Goal: Task Accomplishment & Management: Manage account settings

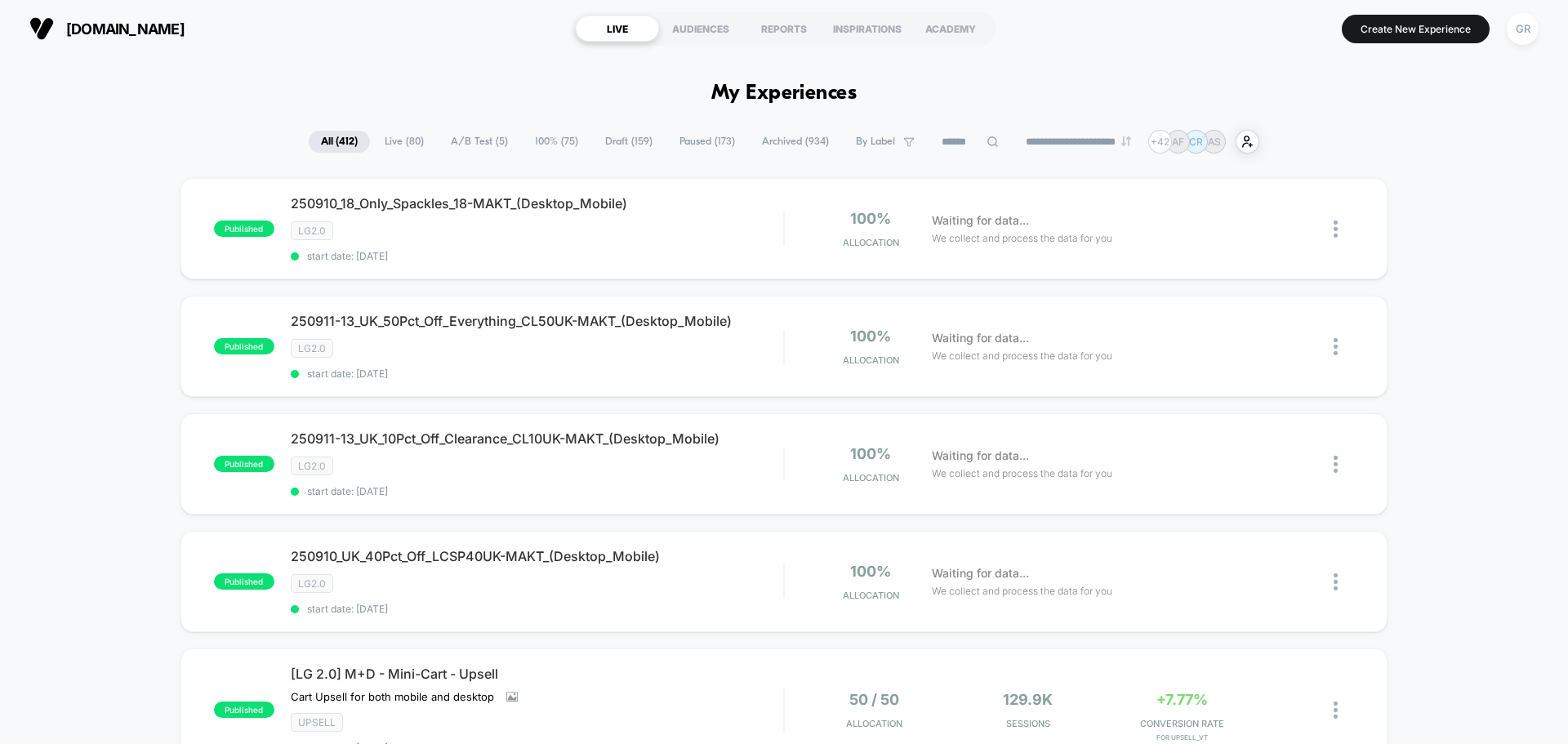
click at [474, 143] on span "A/B Test ( 5 )" at bounding box center [479, 142] width 82 height 22
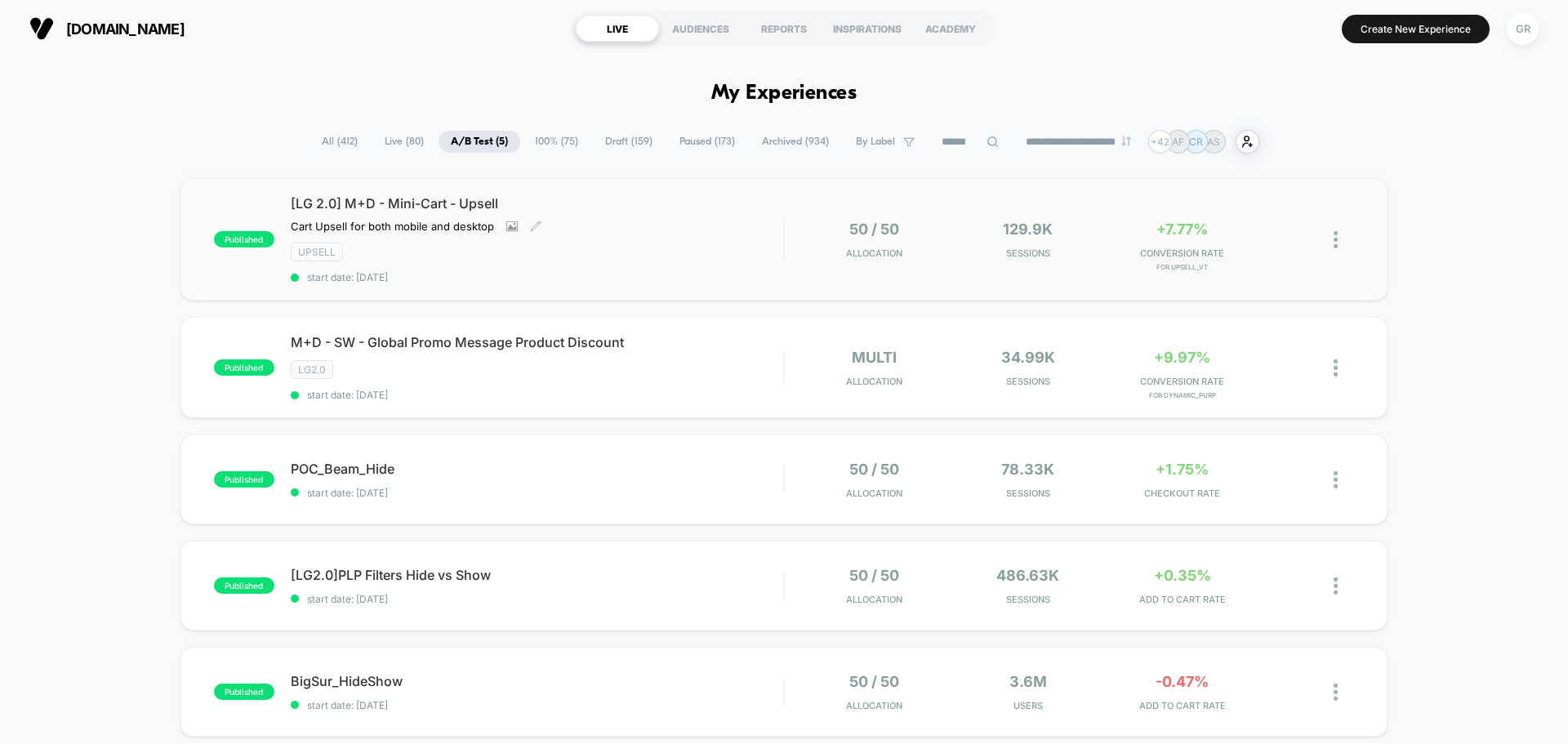
click at [585, 241] on div "[LG 2.0] M+D - Mini-Cart - Upsell Cart Upsell for both mobile and desktop Click…" at bounding box center [537, 239] width 493 height 88
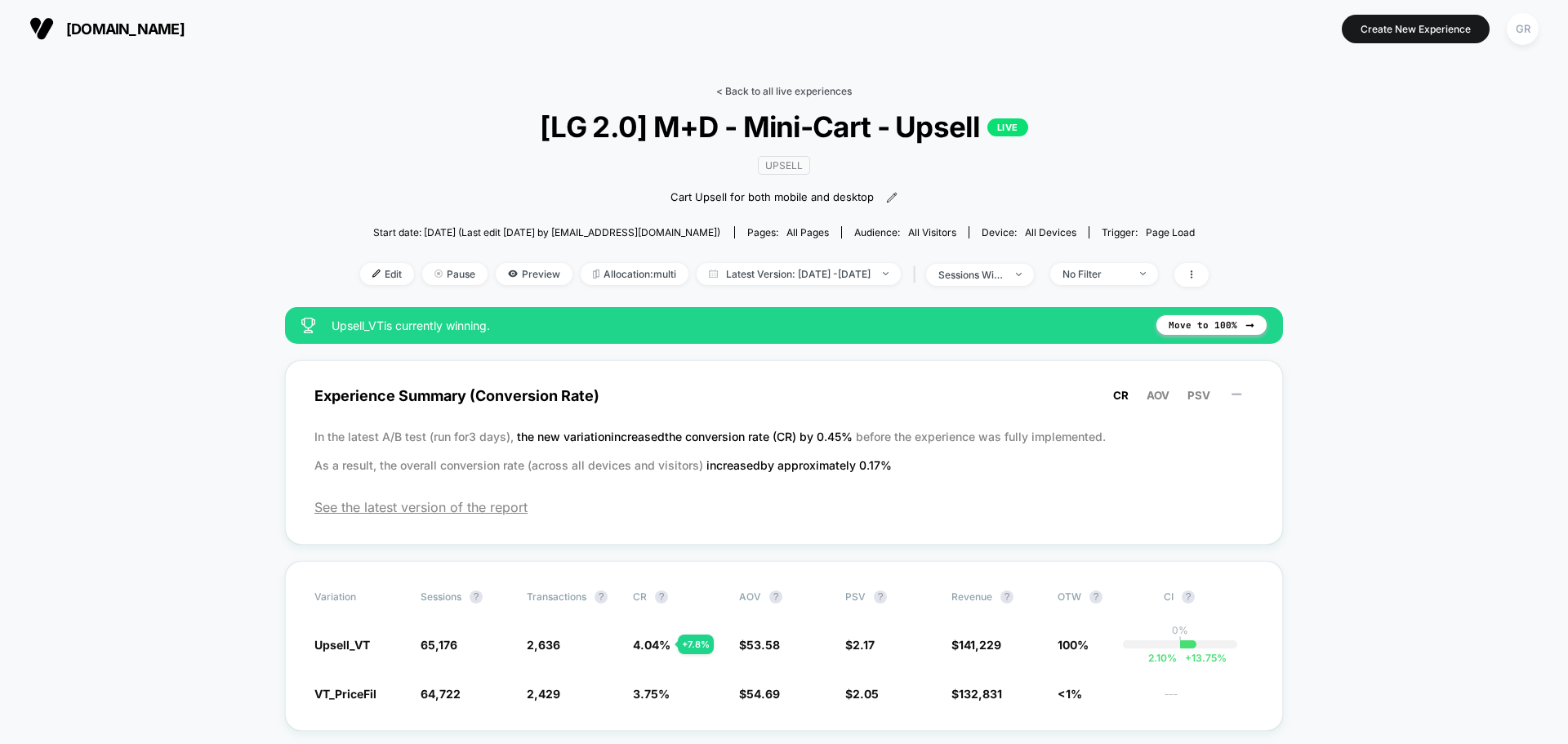
click at [758, 94] on link "< Back to all live experiences" at bounding box center [784, 90] width 136 height 12
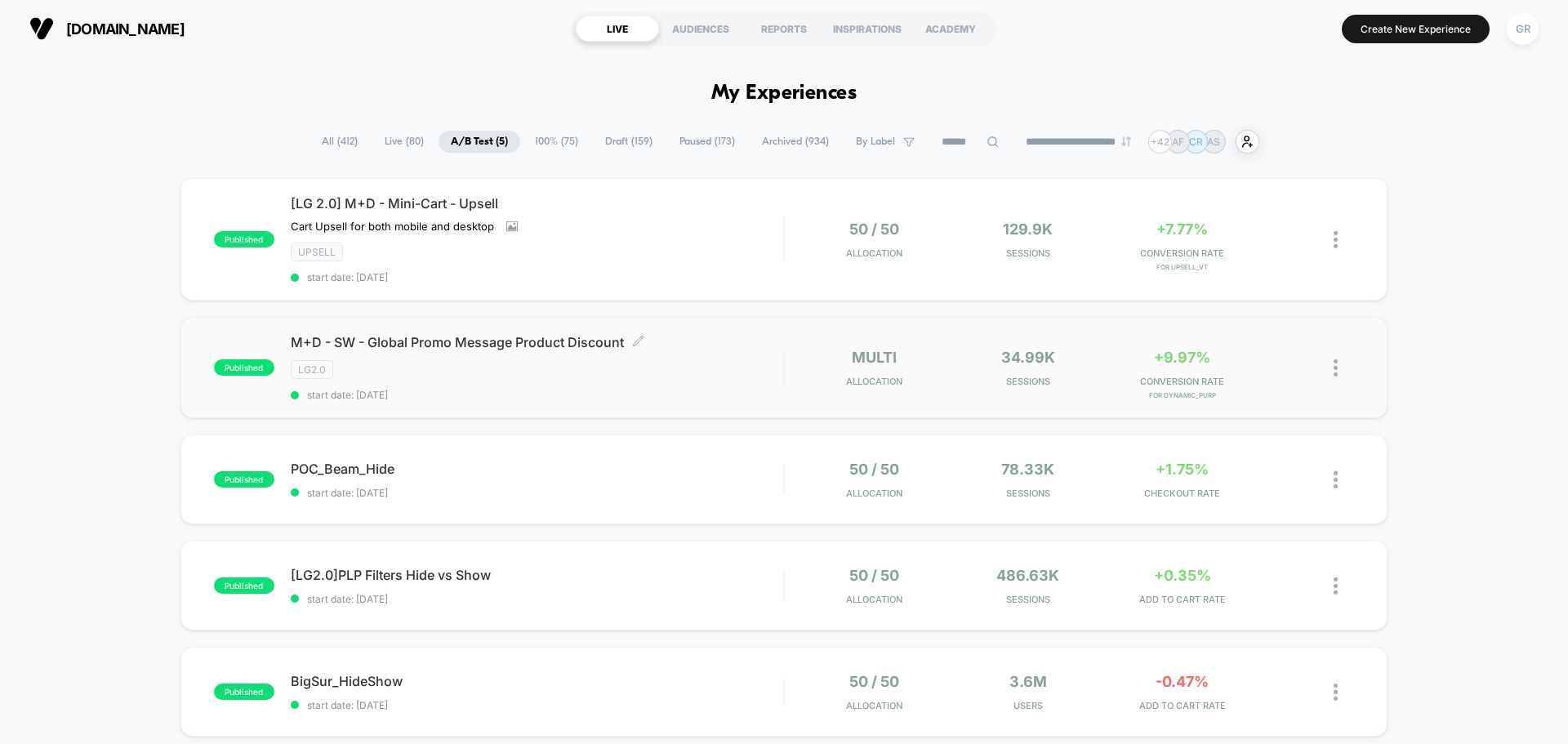
click at [634, 377] on div "LG2.0" at bounding box center [537, 370] width 493 height 18
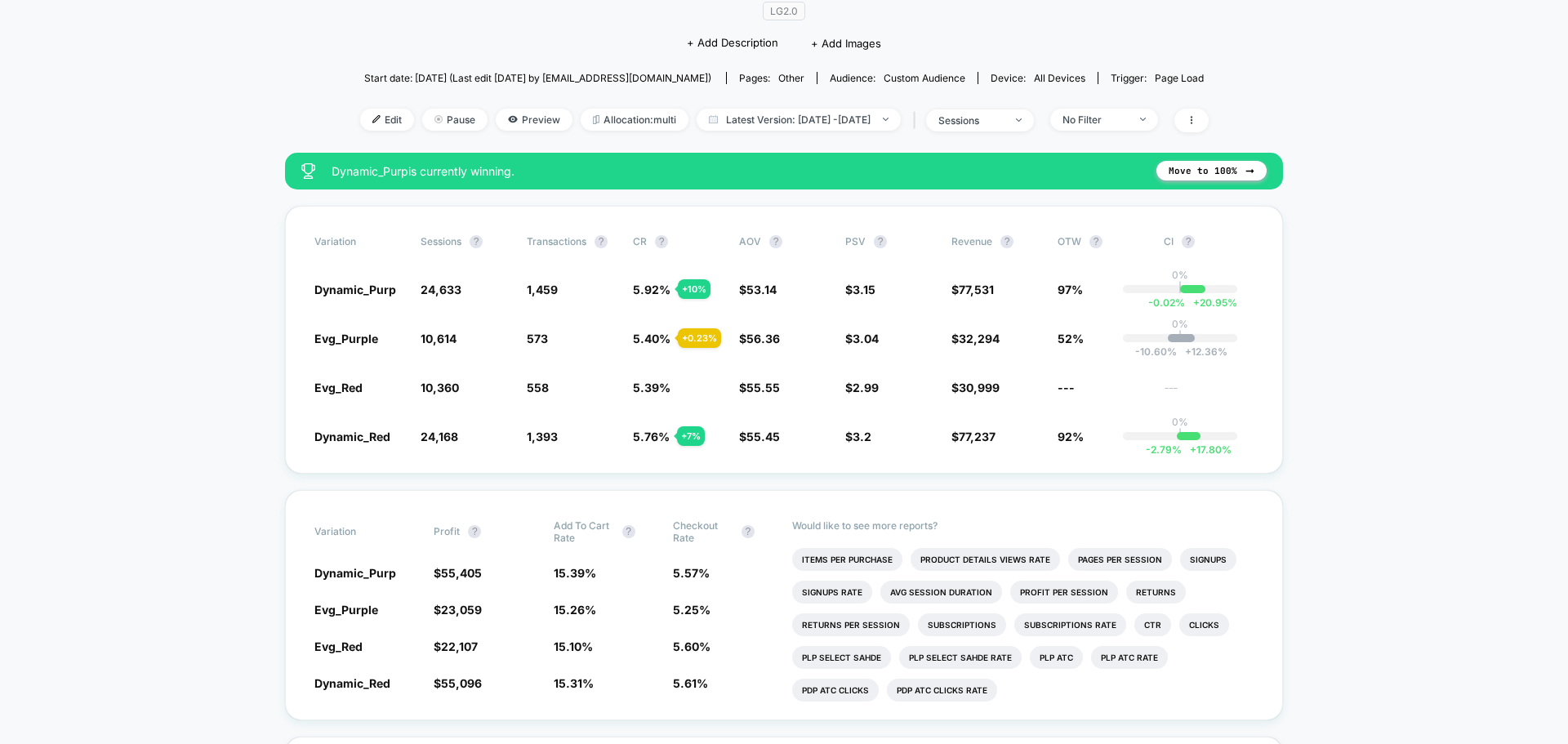
scroll to position [140, 0]
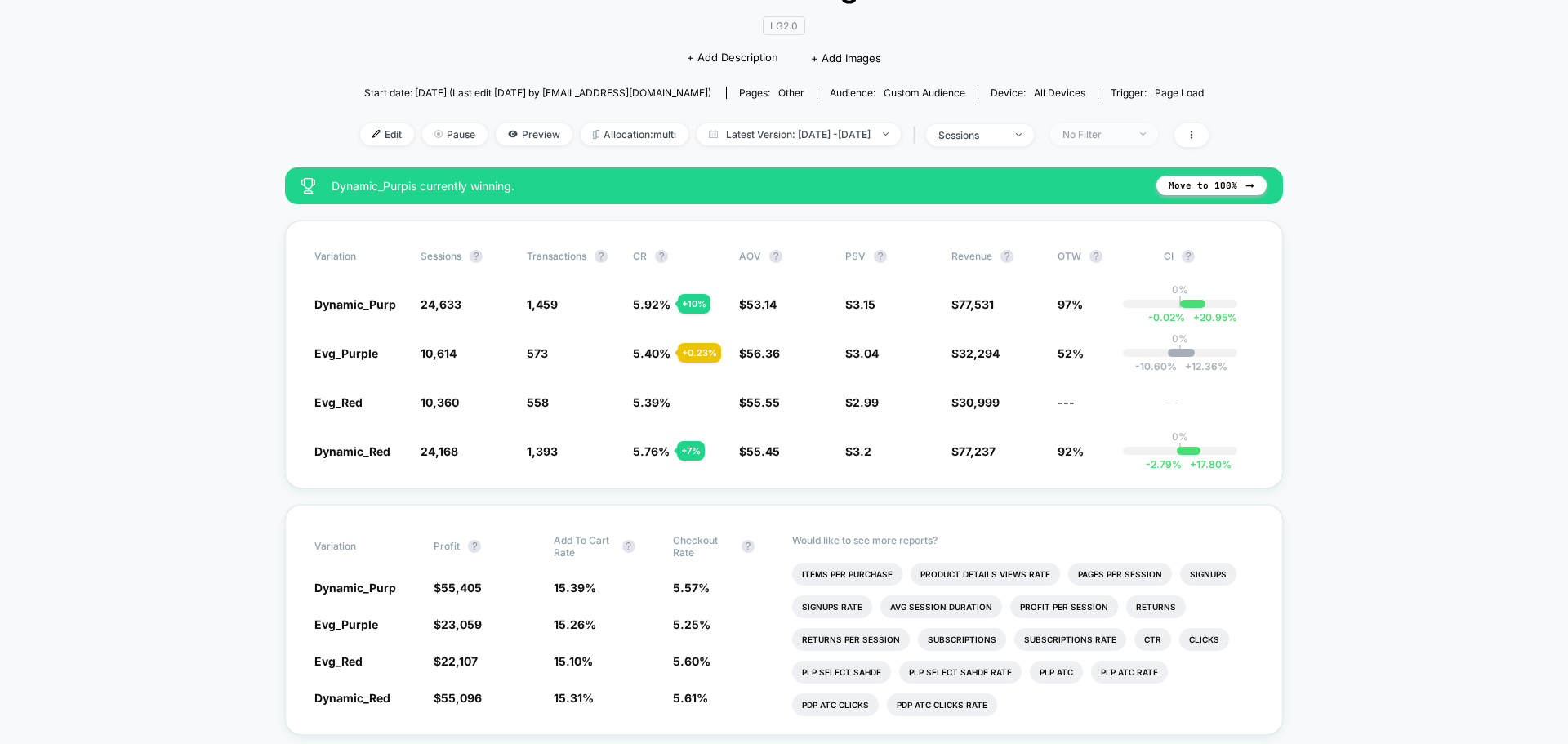
click at [1096, 135] on div "No Filter" at bounding box center [1095, 134] width 65 height 12
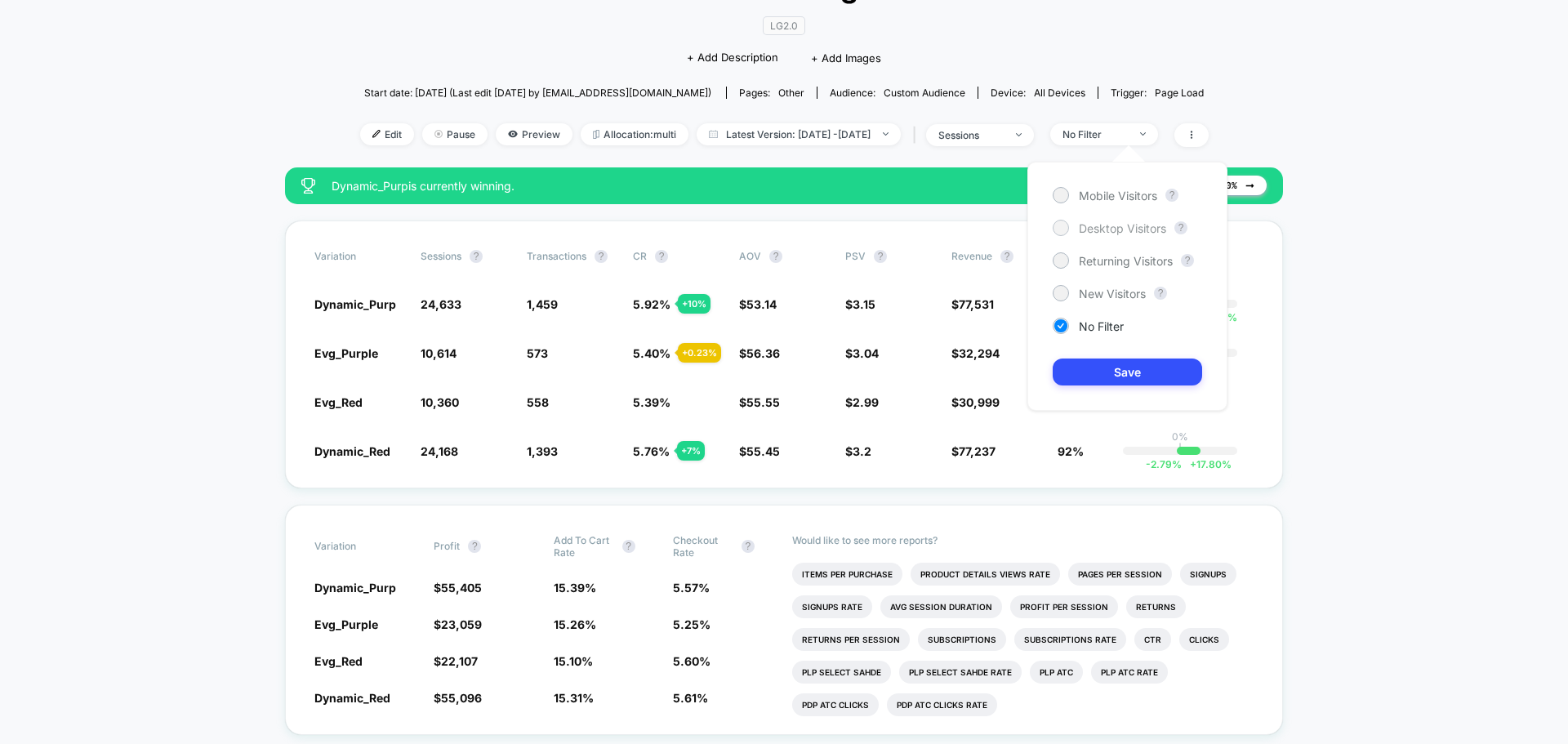
click at [1063, 231] on div at bounding box center [1060, 227] width 12 height 12
click at [1103, 372] on button "Save" at bounding box center [1127, 372] width 150 height 27
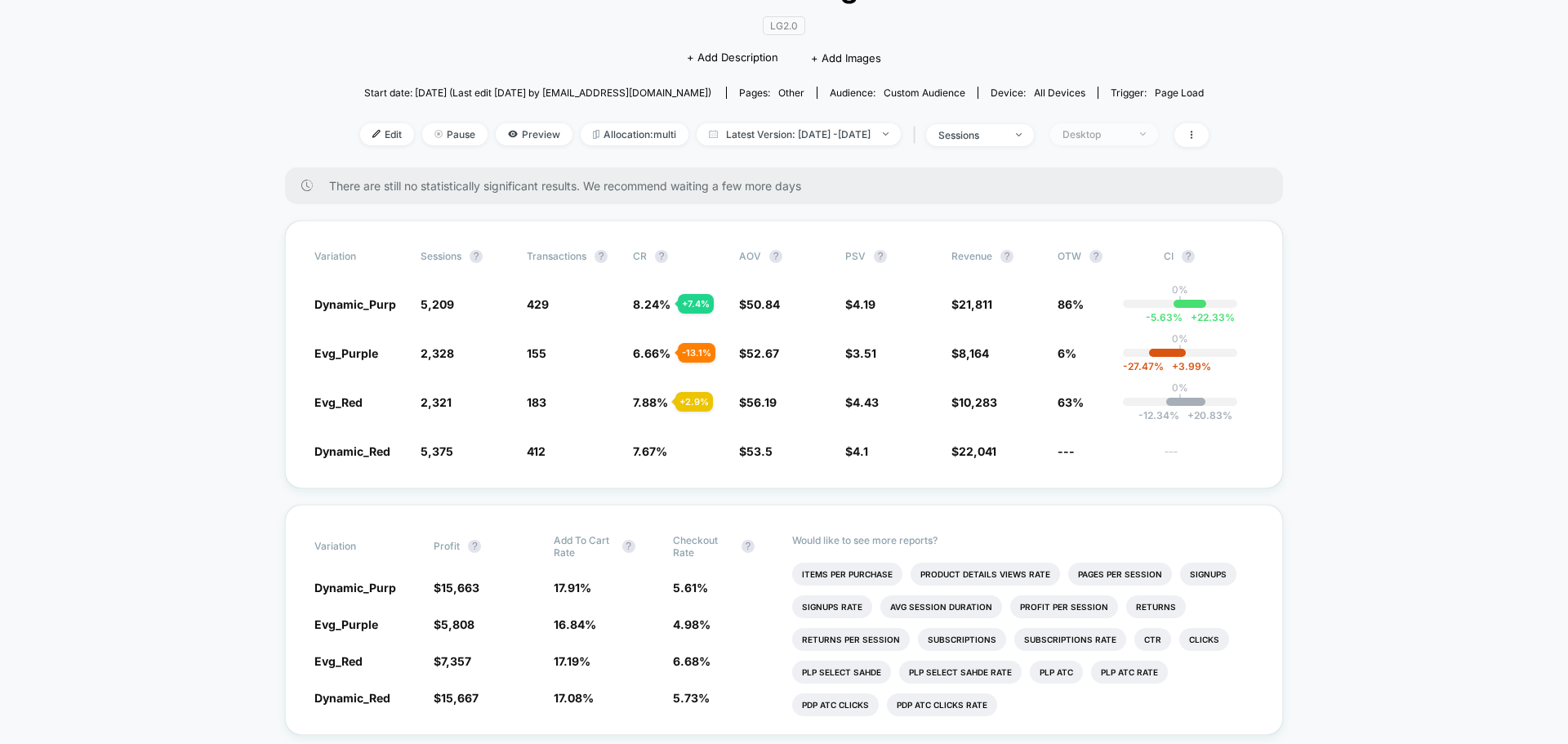
click at [1116, 135] on div "Desktop" at bounding box center [1095, 134] width 65 height 12
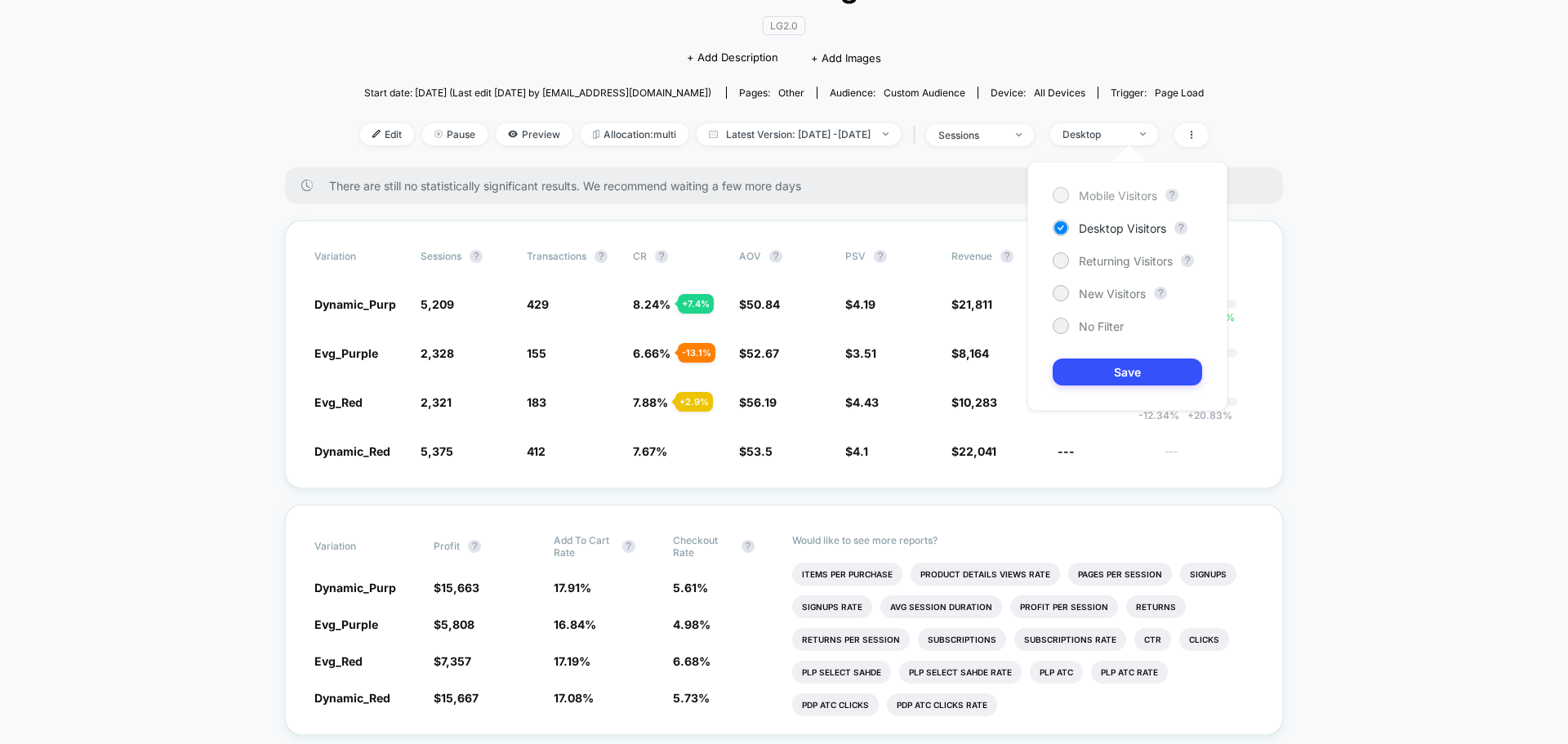
click at [1096, 194] on span "Mobile Visitors" at bounding box center [1118, 195] width 78 height 14
click at [1086, 371] on button "Save" at bounding box center [1127, 372] width 150 height 27
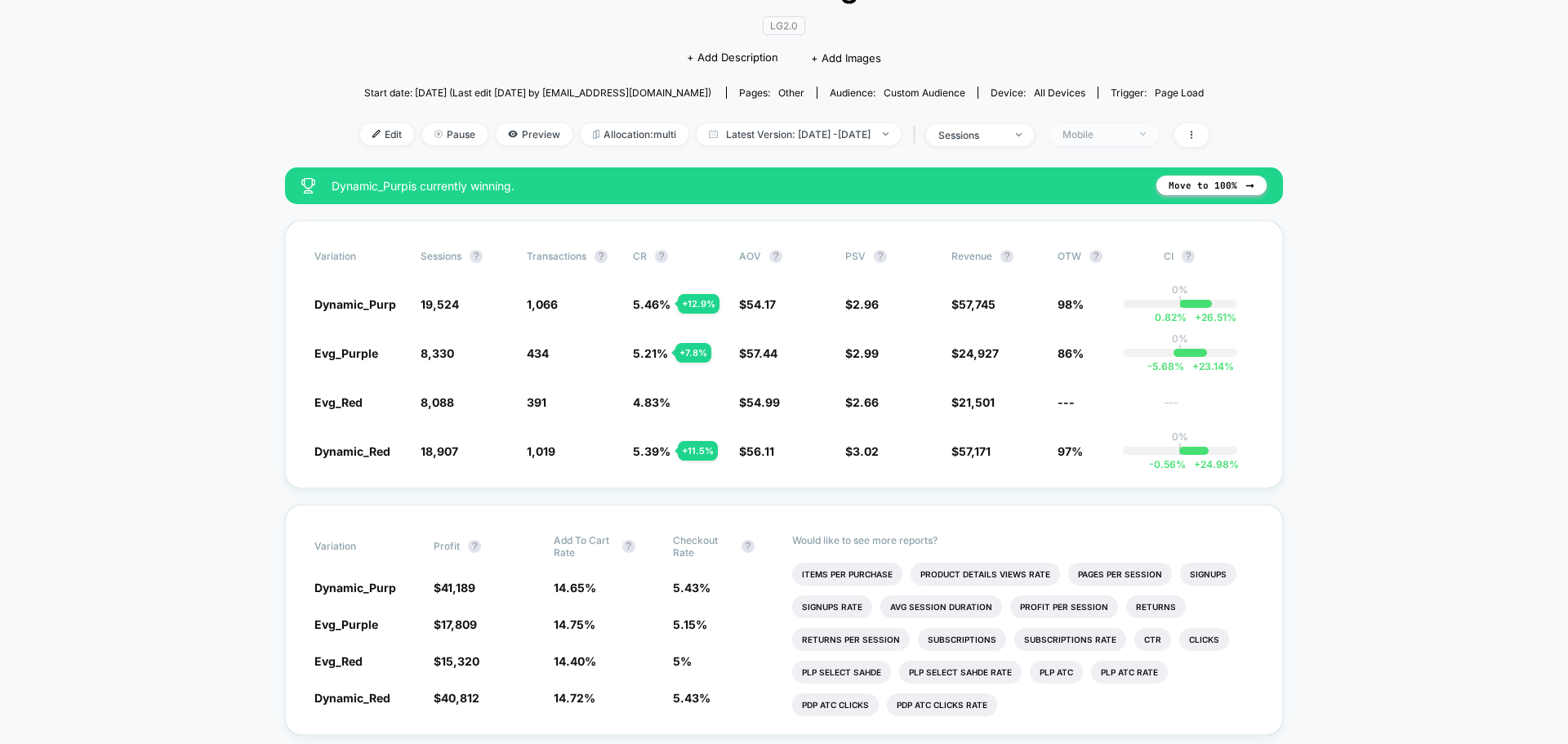
click at [1122, 132] on div "Mobile" at bounding box center [1095, 134] width 65 height 12
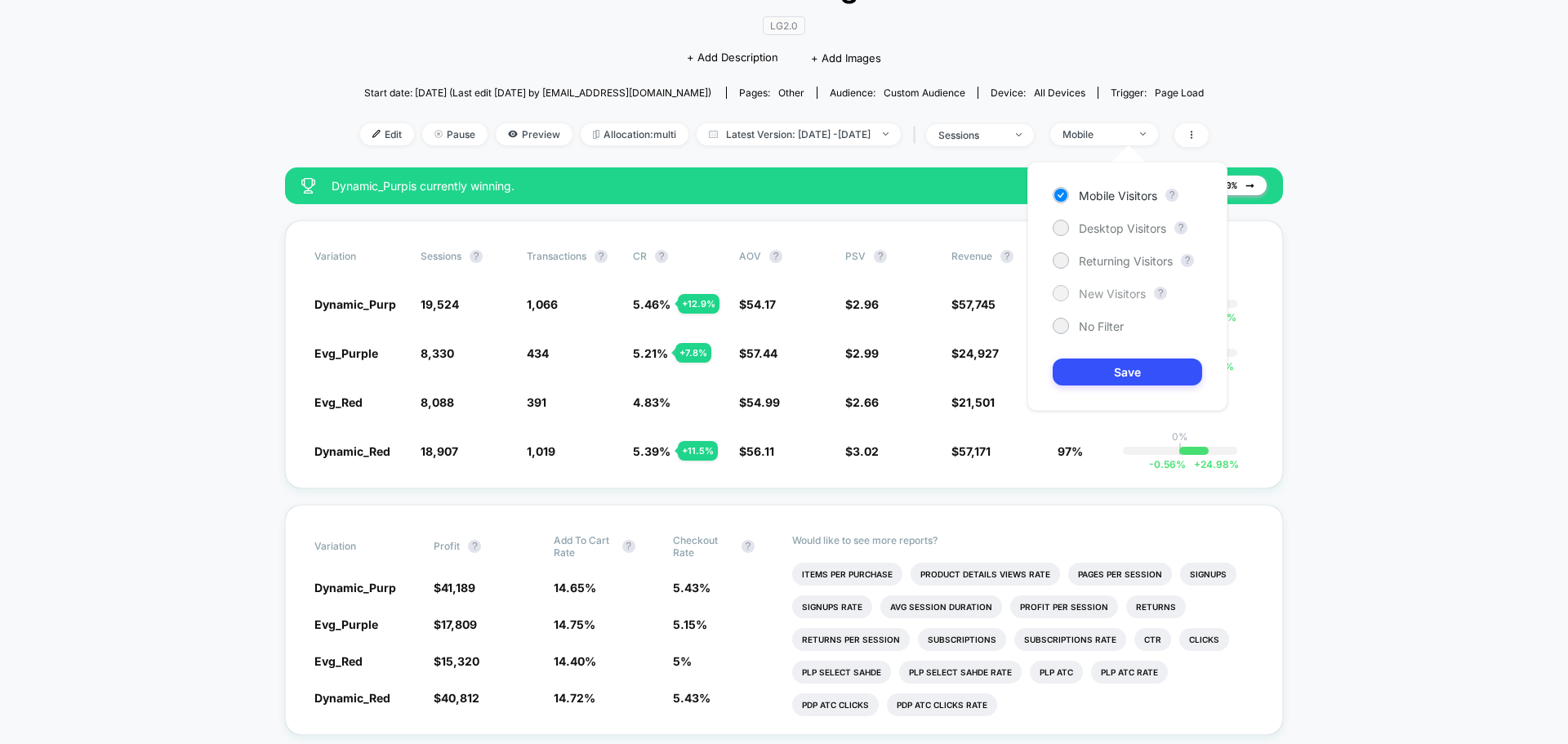
click at [1069, 299] on div "New Visitors" at bounding box center [1098, 293] width 93 height 17
click at [1085, 366] on button "Save" at bounding box center [1127, 372] width 150 height 27
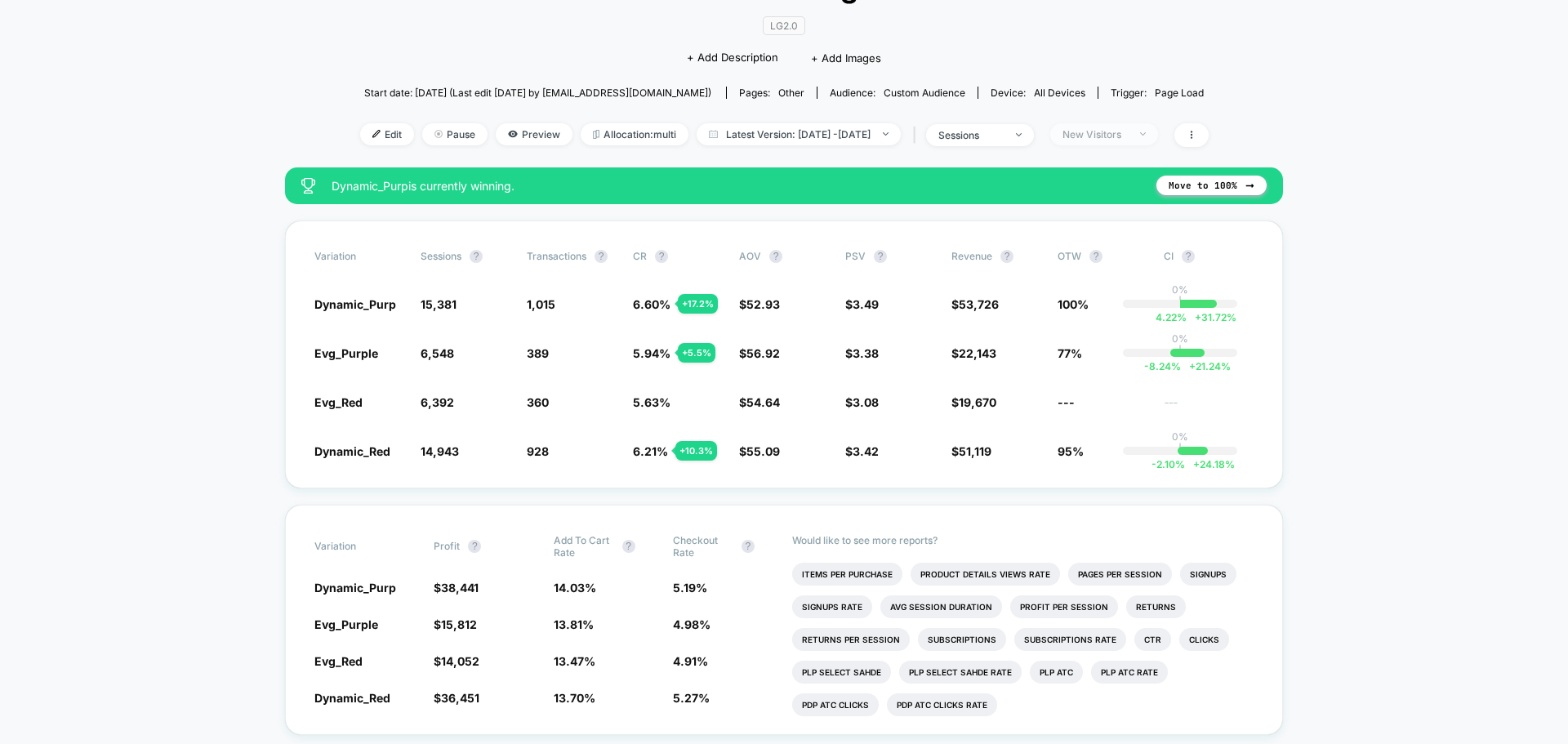
click at [1128, 133] on div "New Visitors" at bounding box center [1095, 134] width 65 height 12
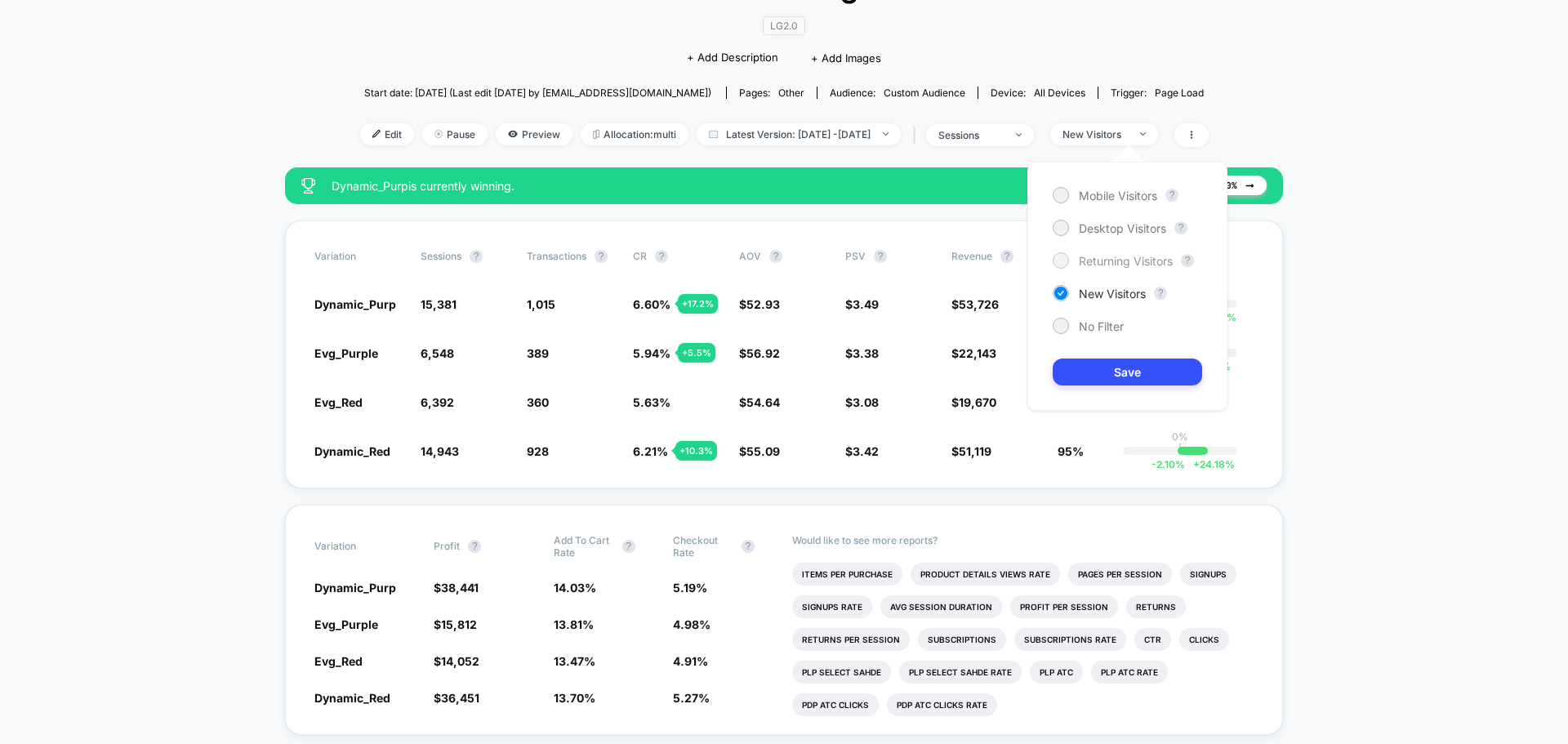
click at [1067, 258] on div at bounding box center [1061, 261] width 17 height 17
click at [1100, 368] on button "Save" at bounding box center [1127, 372] width 150 height 27
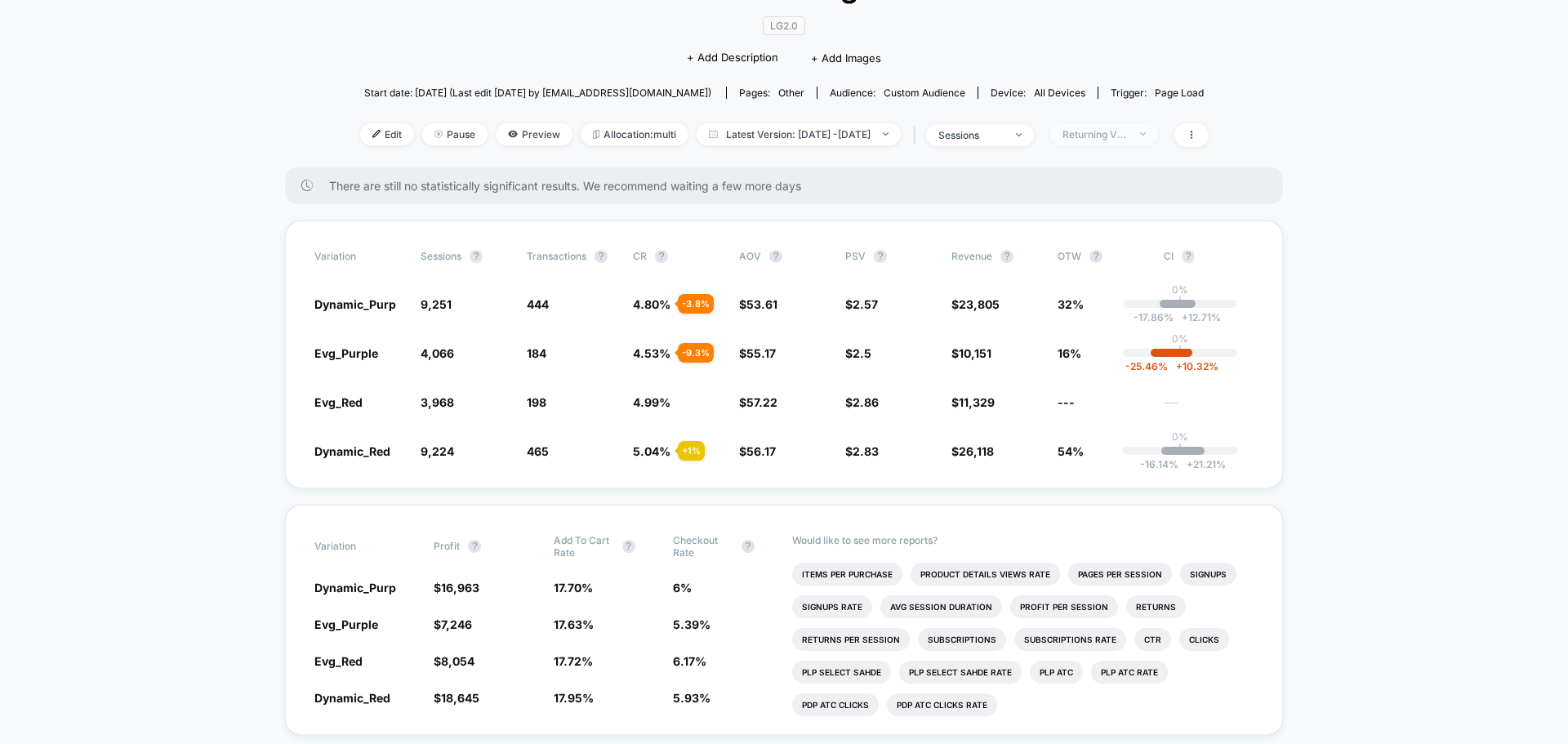
click at [1158, 136] on span "Returning Visitors" at bounding box center [1104, 134] width 108 height 22
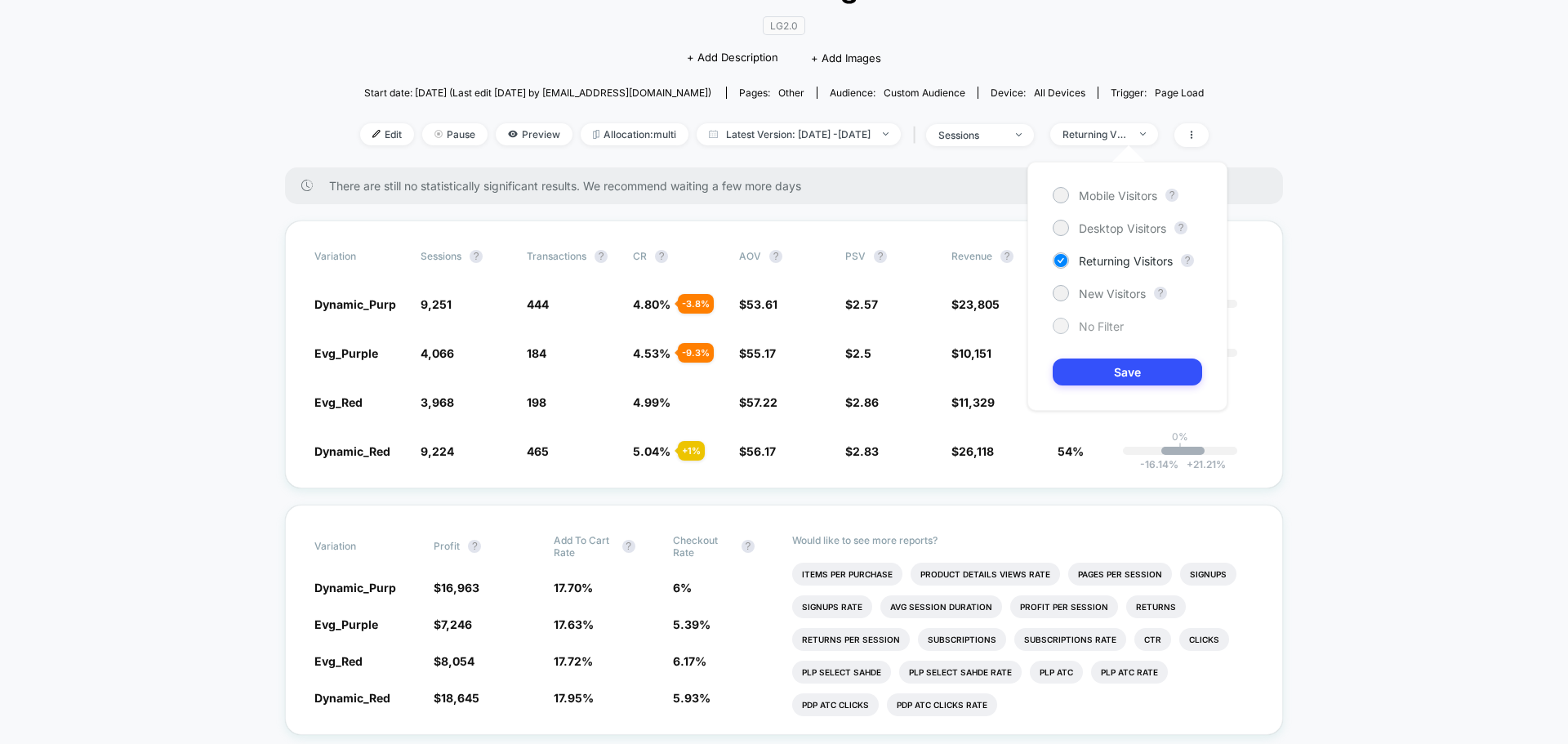
click at [1064, 327] on div at bounding box center [1060, 325] width 12 height 12
click at [1116, 366] on button "Save" at bounding box center [1127, 372] width 150 height 27
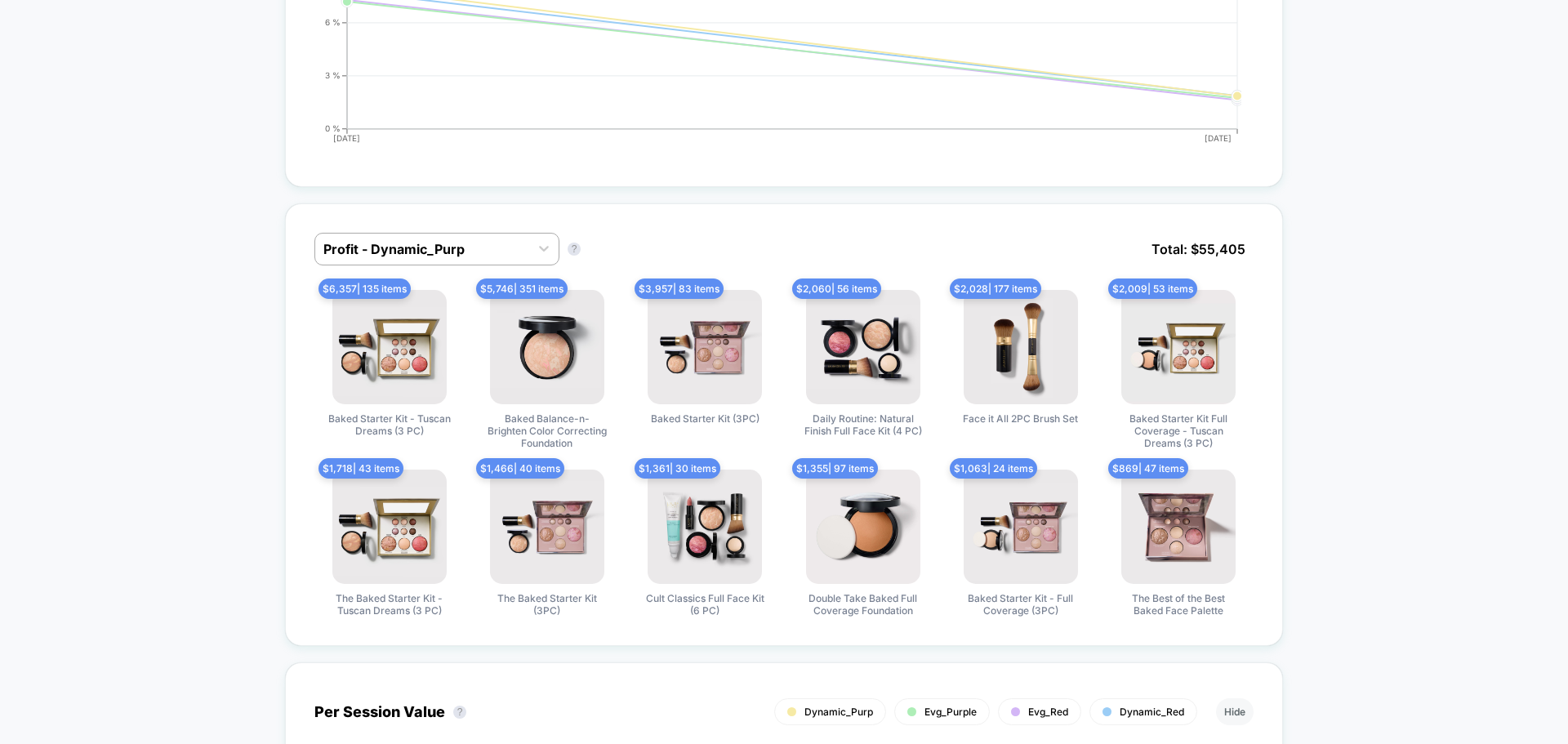
scroll to position [1091, 0]
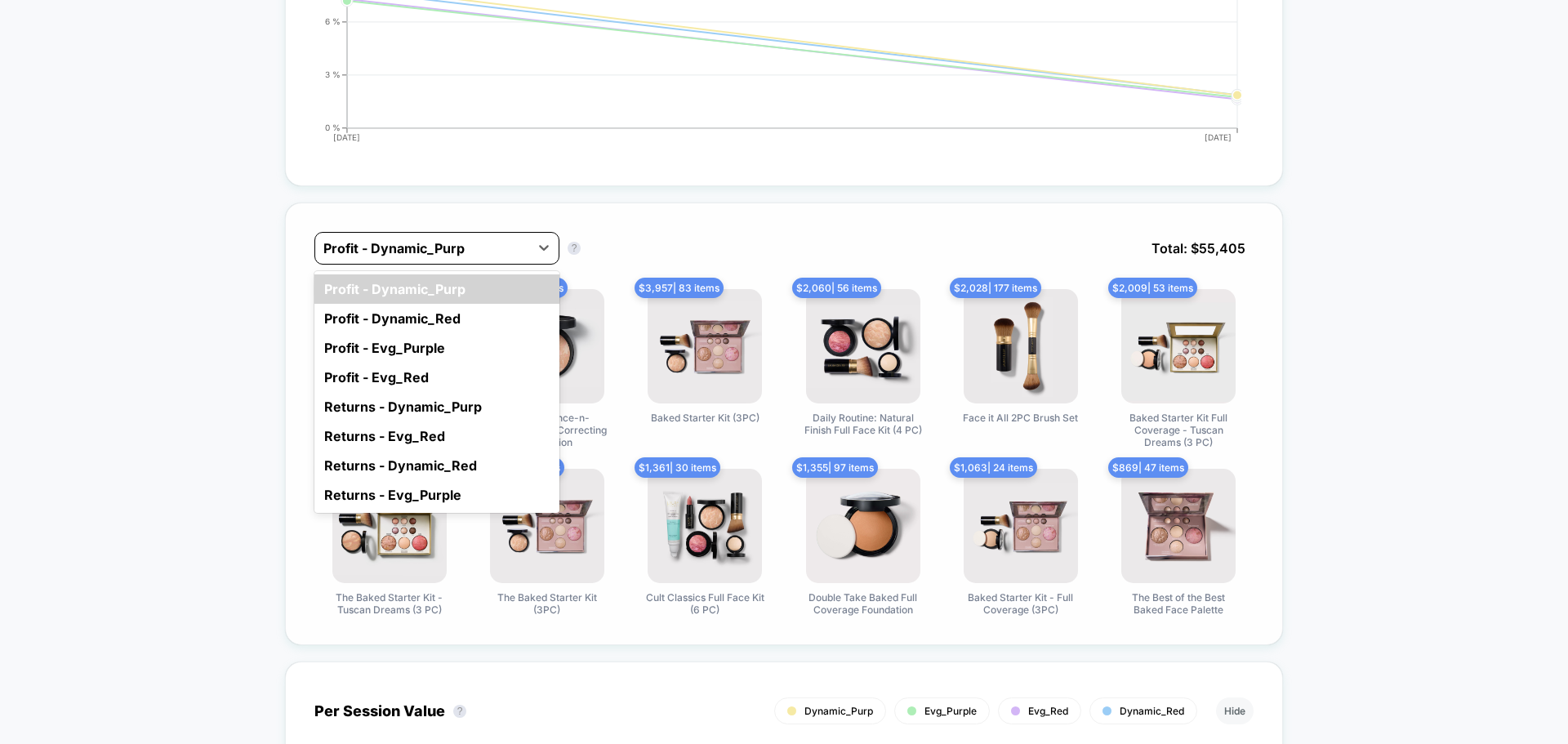
click at [527, 243] on div "Profit - Dynamic_Purp" at bounding box center [422, 248] width 214 height 26
click at [441, 316] on div "Profit - Dynamic_Red" at bounding box center [437, 319] width 245 height 29
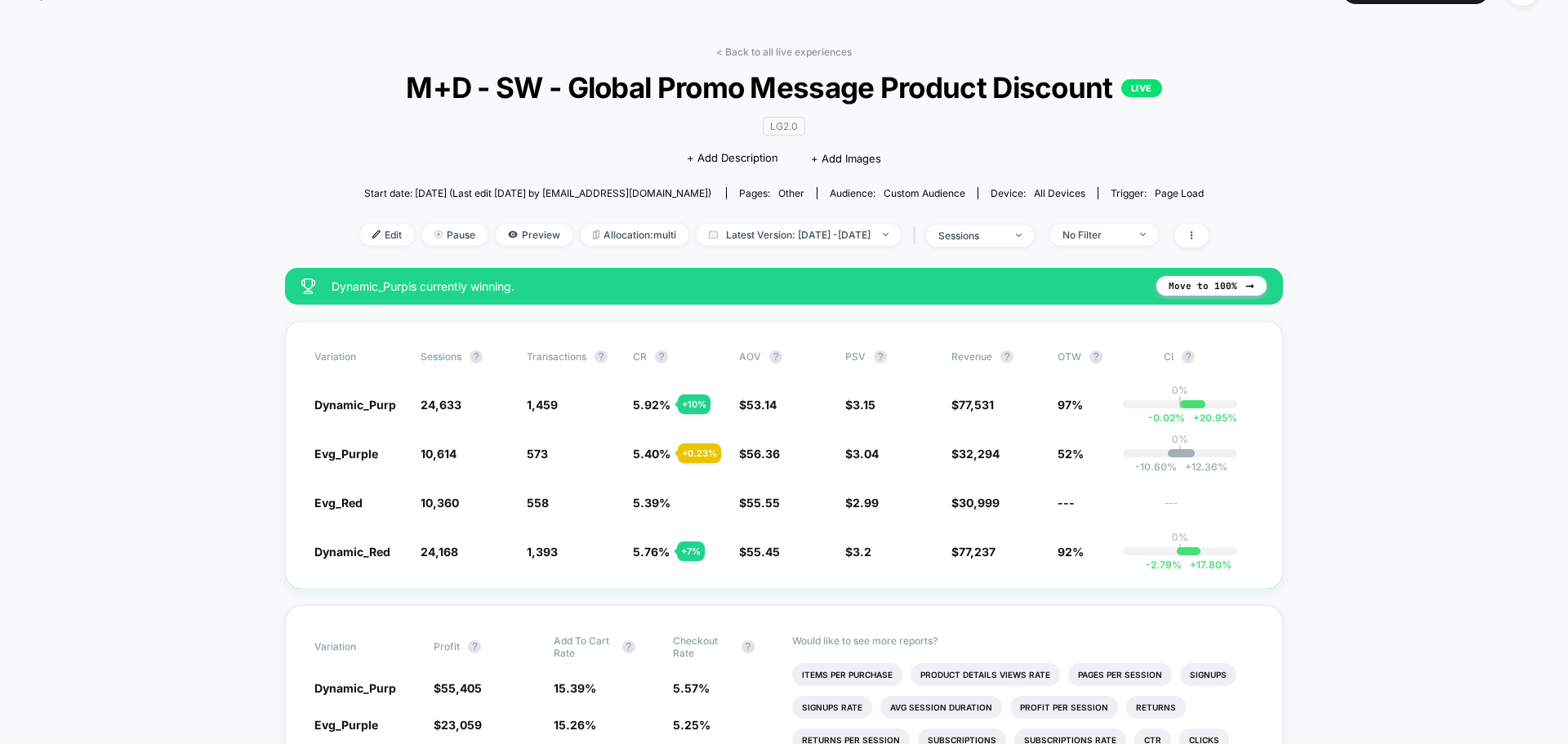
scroll to position [0, 0]
